Goal: Task Accomplishment & Management: Use online tool/utility

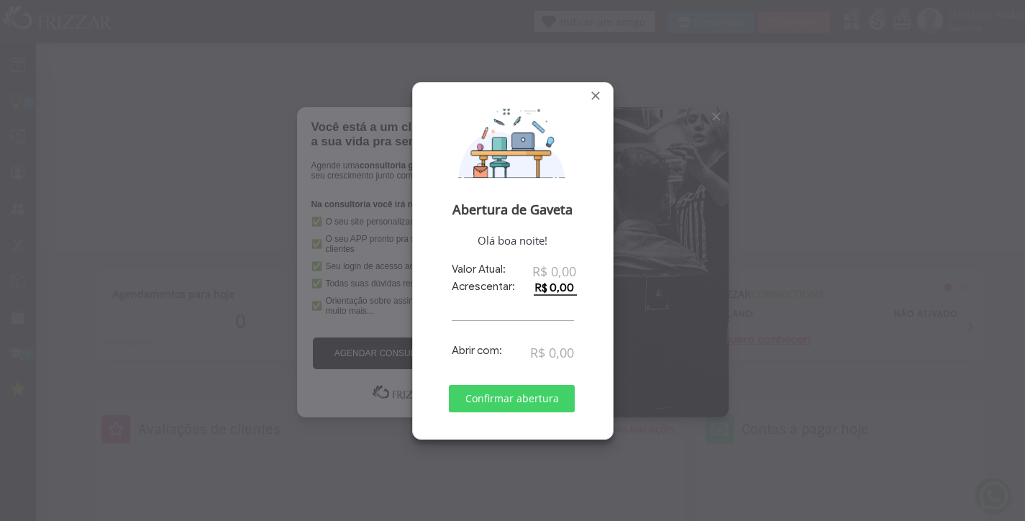
type input "R$ 0,00"
click at [505, 398] on span "Confirmar abertura" at bounding box center [512, 399] width 106 height 22
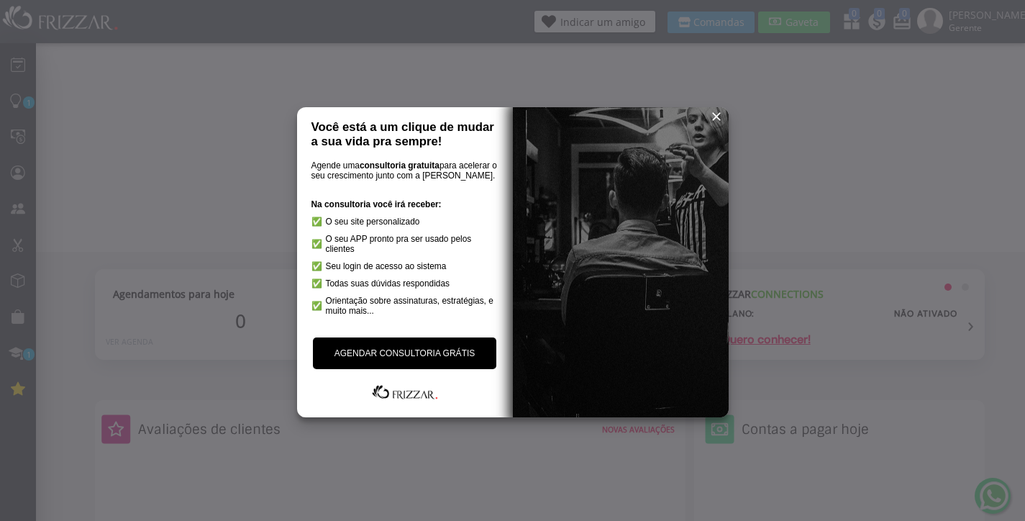
click at [715, 118] on span "reset" at bounding box center [716, 116] width 14 height 14
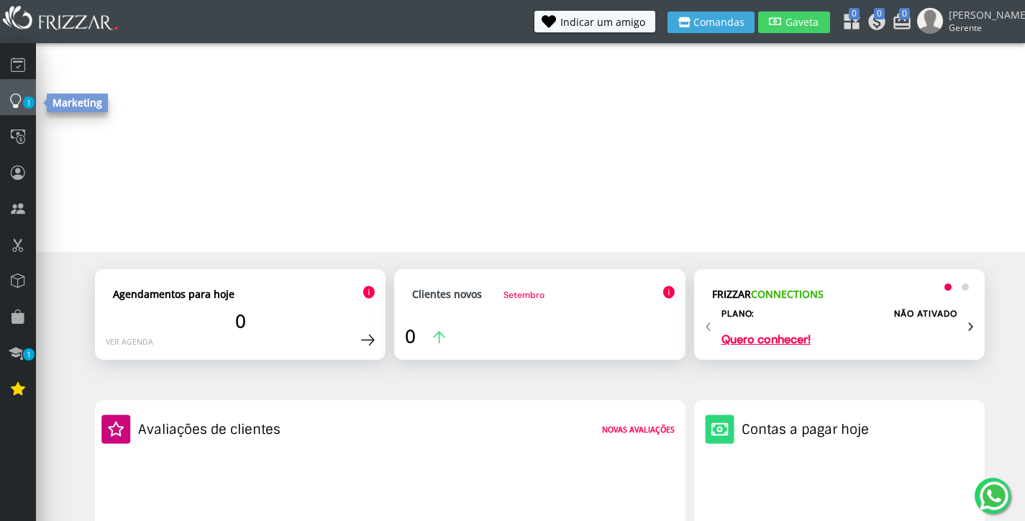
click at [27, 108] on span "1" at bounding box center [29, 102] width 12 height 12
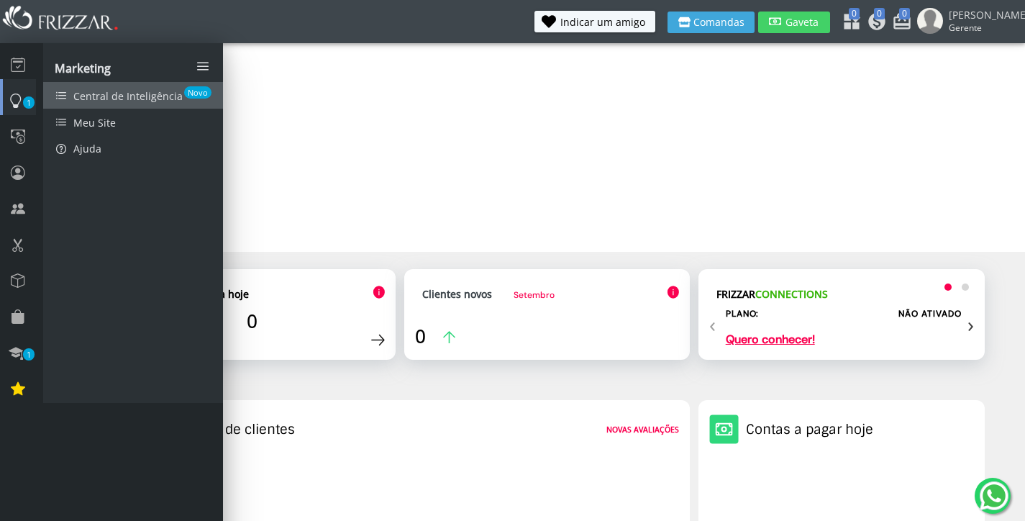
click at [118, 101] on span "Central de Inteligência" at bounding box center [127, 96] width 109 height 14
